Goal: Check status: Check status

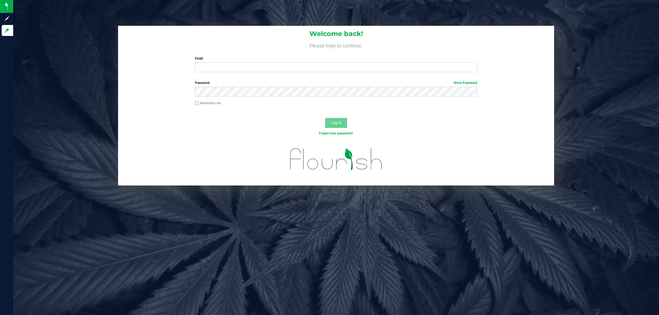
click at [223, 58] on label "Email" at bounding box center [336, 58] width 283 height 5
click at [223, 62] on input "Email" at bounding box center [336, 67] width 283 height 10
click at [223, 67] on input "Email" at bounding box center [336, 67] width 283 height 10
type input "[EMAIL_ADDRESS][DOMAIN_NAME]"
click at [325, 118] on button "Log In" at bounding box center [336, 123] width 22 height 10
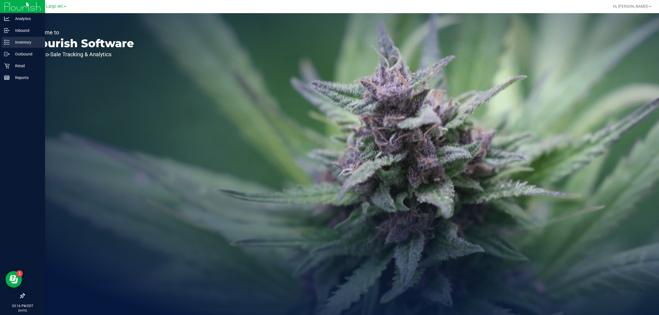
click at [15, 42] on p "Inventory" at bounding box center [26, 42] width 33 height 7
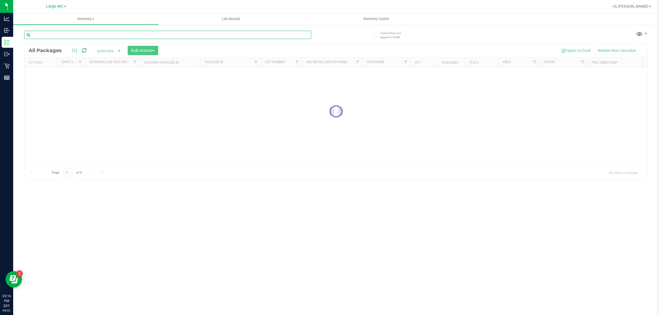
click at [109, 31] on input "text" at bounding box center [167, 35] width 287 height 8
type input "grape"
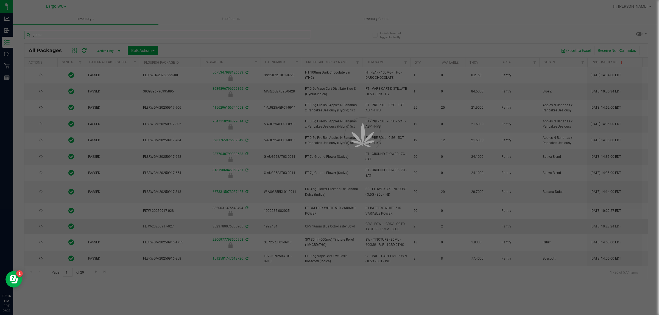
type input "2026-01-31"
type input "2026-03-16"
type input "2026-03-17"
type input "2025-09-04"
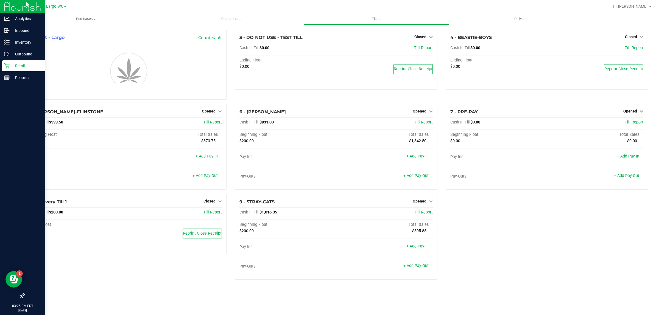
click at [38, 65] on p "Retail" at bounding box center [26, 66] width 33 height 7
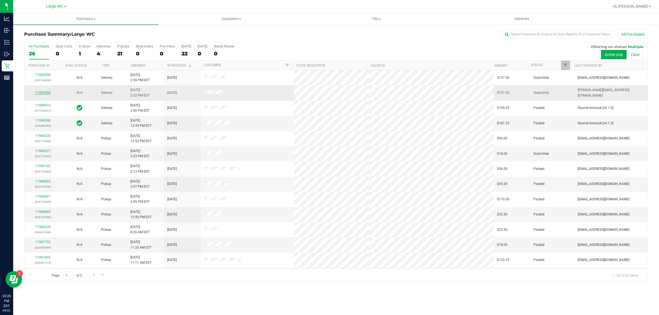
click at [41, 94] on link "11989398" at bounding box center [42, 93] width 15 height 4
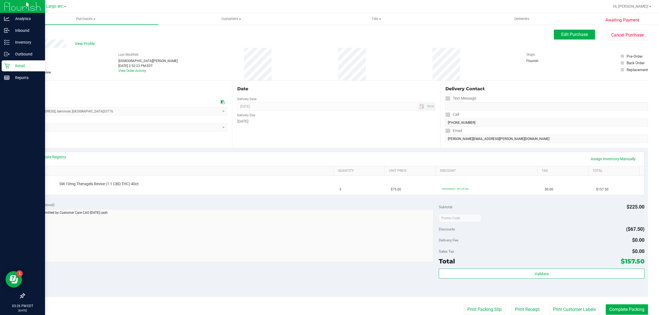
click at [21, 65] on p "Retail" at bounding box center [26, 66] width 33 height 7
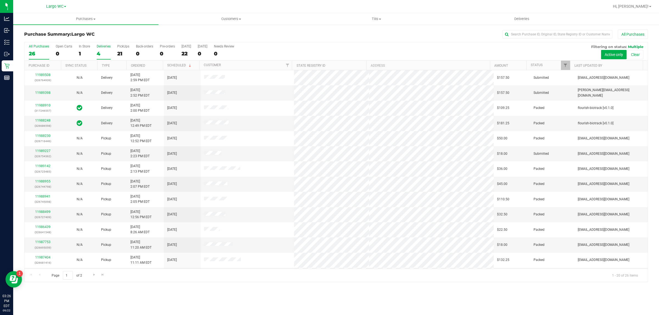
click at [98, 48] on div "Deliveries" at bounding box center [104, 46] width 14 height 4
click at [0, 0] on input "Deliveries 4" at bounding box center [0, 0] width 0 height 0
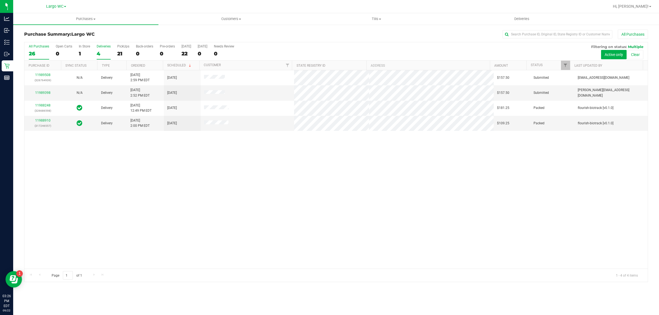
click at [39, 50] on label "All Purchases 26" at bounding box center [39, 51] width 20 height 15
click at [0, 0] on input "All Purchases 26" at bounding box center [0, 0] width 0 height 0
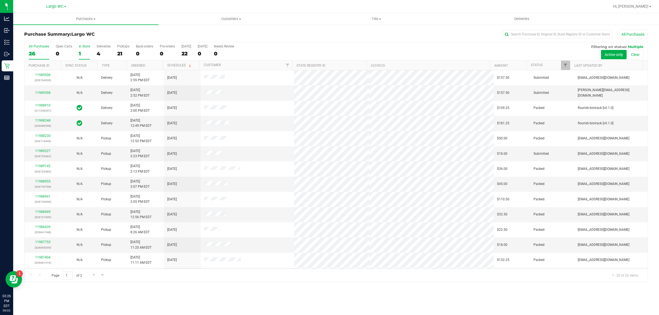
click at [83, 49] on label "In Store 1" at bounding box center [84, 51] width 11 height 15
click at [0, 0] on input "In Store 1" at bounding box center [0, 0] width 0 height 0
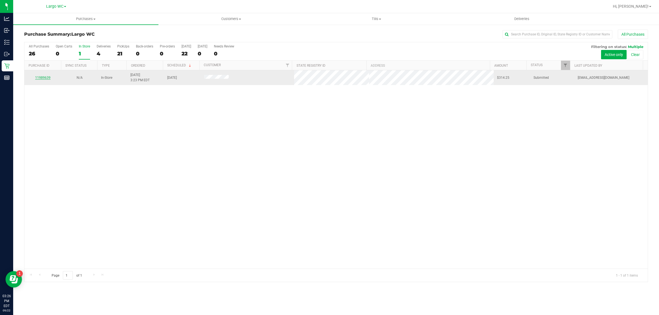
click at [45, 78] on link "11989639" at bounding box center [42, 78] width 15 height 4
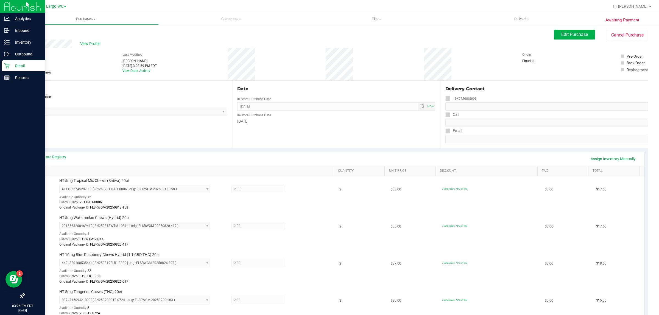
click at [27, 67] on p "Retail" at bounding box center [26, 66] width 33 height 7
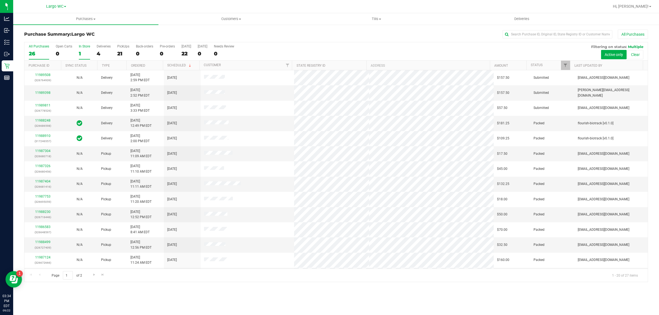
click at [79, 49] on label "In Store 1" at bounding box center [84, 51] width 11 height 15
click at [0, 0] on input "In Store 1" at bounding box center [0, 0] width 0 height 0
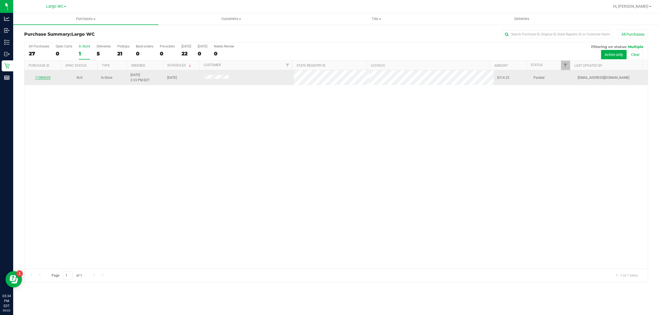
click at [44, 78] on link "11989639" at bounding box center [42, 78] width 15 height 4
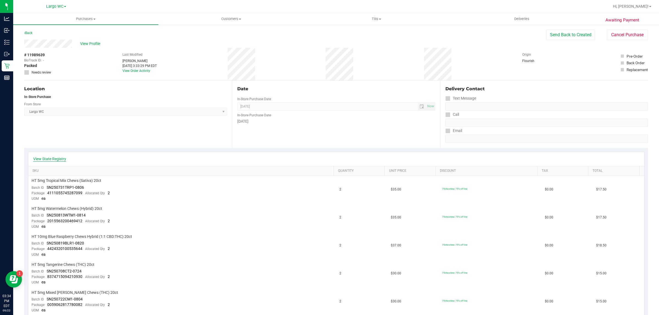
click at [51, 159] on link "View State Registry" at bounding box center [49, 158] width 33 height 5
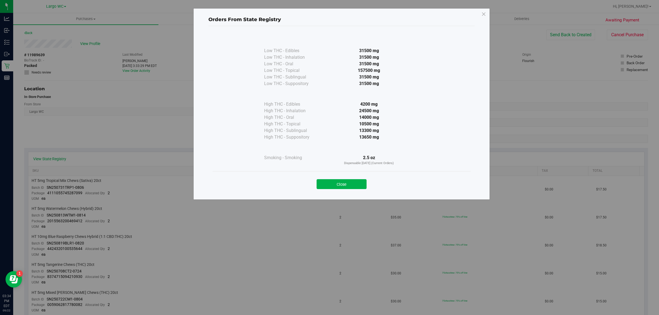
click at [347, 190] on div "Close" at bounding box center [342, 182] width 258 height 22
click at [348, 186] on button "Close" at bounding box center [342, 184] width 50 height 10
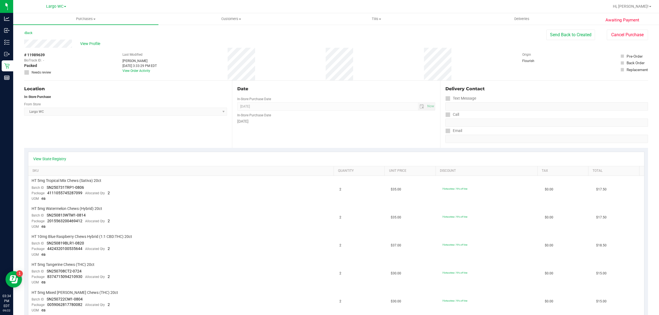
click at [29, 30] on div "Back" at bounding box center [28, 33] width 8 height 7
click at [30, 32] on link "Back" at bounding box center [28, 33] width 8 height 4
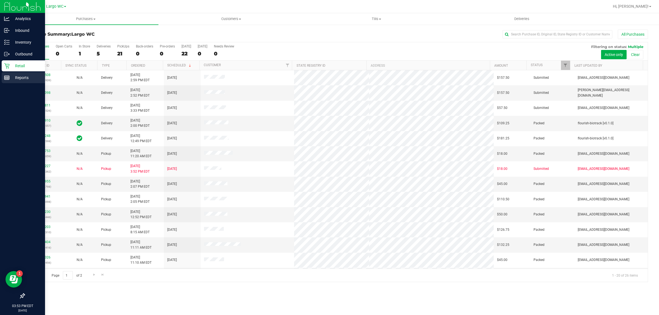
click at [23, 78] on p "Reports" at bounding box center [26, 77] width 33 height 7
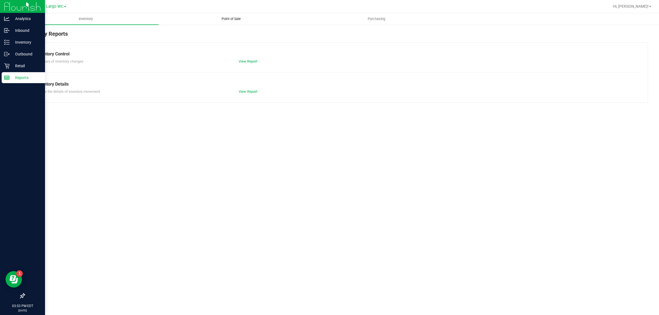
click at [234, 20] on span "Point of Sale" at bounding box center [231, 18] width 34 height 5
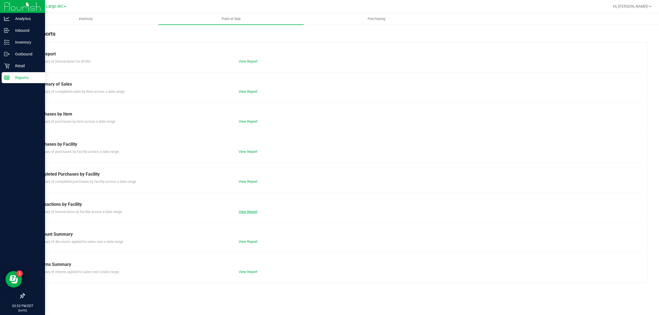
click at [252, 214] on link "View Report" at bounding box center [248, 212] width 19 height 4
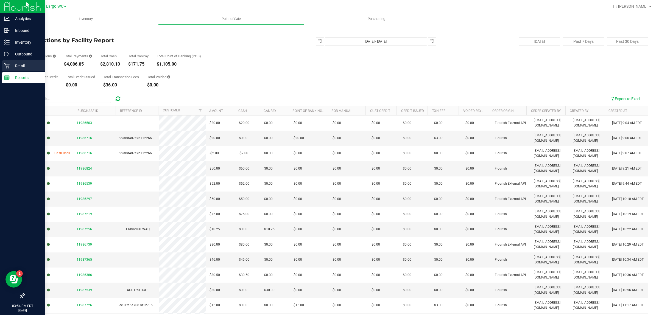
click at [25, 66] on p "Retail" at bounding box center [26, 66] width 33 height 7
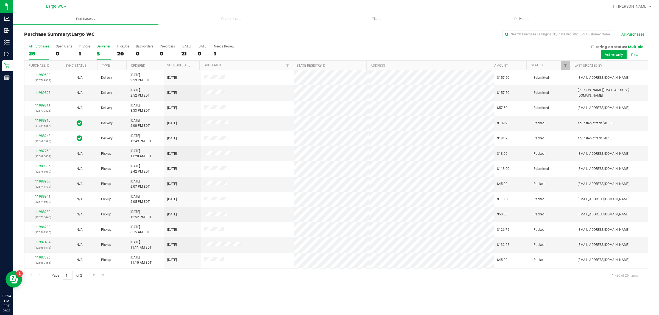
click at [99, 54] on div "5" at bounding box center [104, 54] width 14 height 6
click at [0, 0] on input "Deliveries 5" at bounding box center [0, 0] width 0 height 0
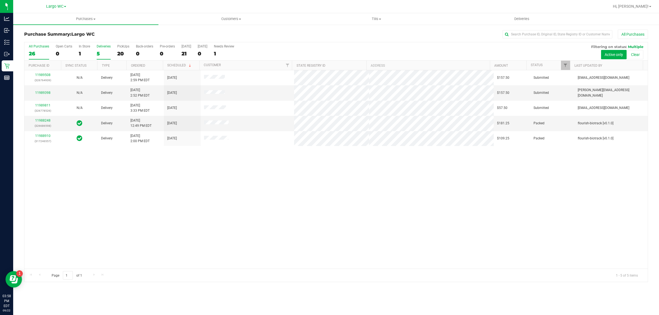
click at [37, 49] on label "All Purchases 26" at bounding box center [39, 51] width 20 height 15
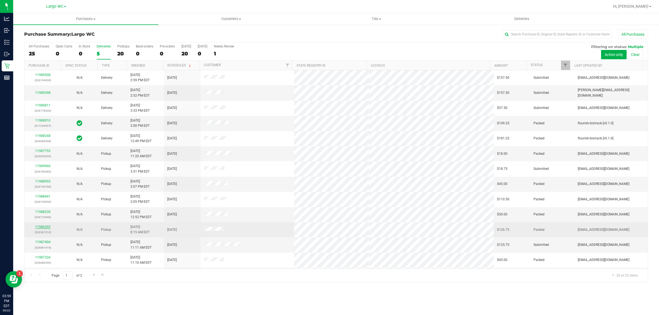
click at [42, 228] on link "11986203" at bounding box center [42, 227] width 15 height 4
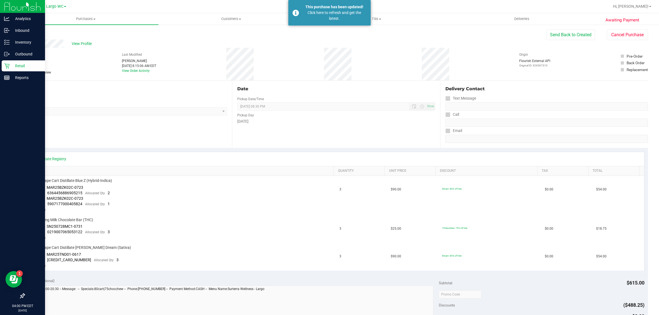
click at [31, 64] on p "Retail" at bounding box center [26, 66] width 33 height 7
